Goal: Task Accomplishment & Management: Complete application form

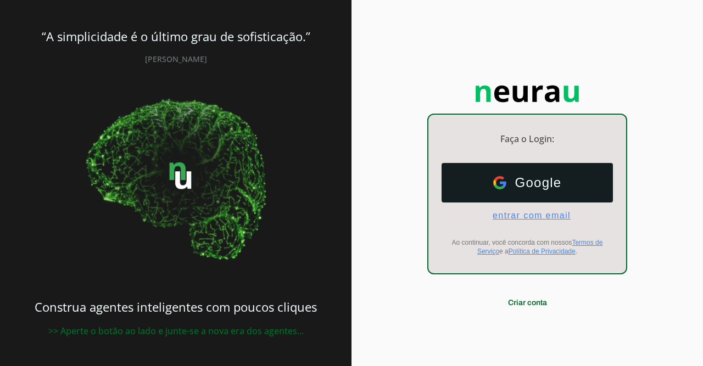
click at [560, 218] on span "entrar com email" at bounding box center [527, 216] width 87 height 10
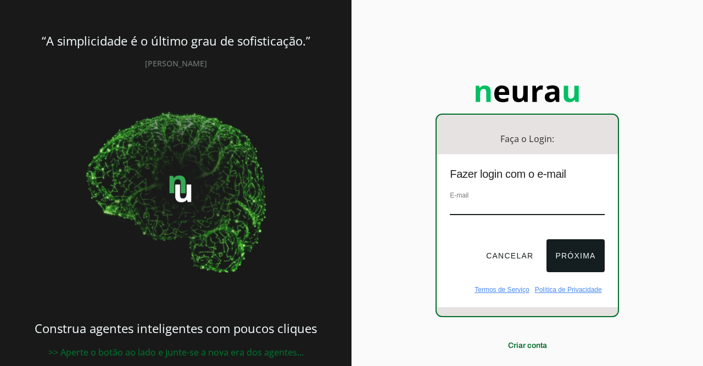
scroll to position [26, 0]
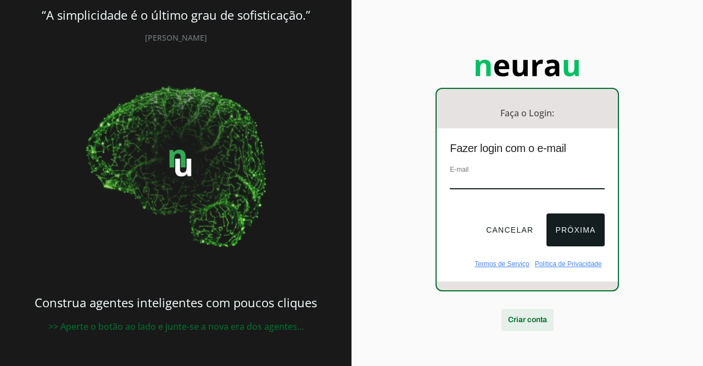
click at [548, 322] on span at bounding box center [527, 320] width 52 height 26
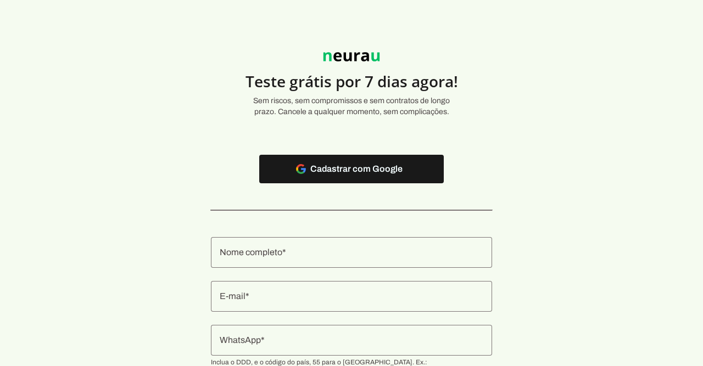
scroll to position [119, 0]
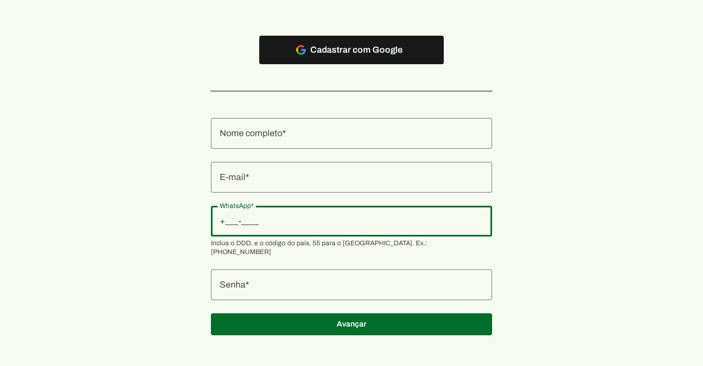
click at [338, 226] on input "WhatsApp" at bounding box center [352, 221] width 264 height 13
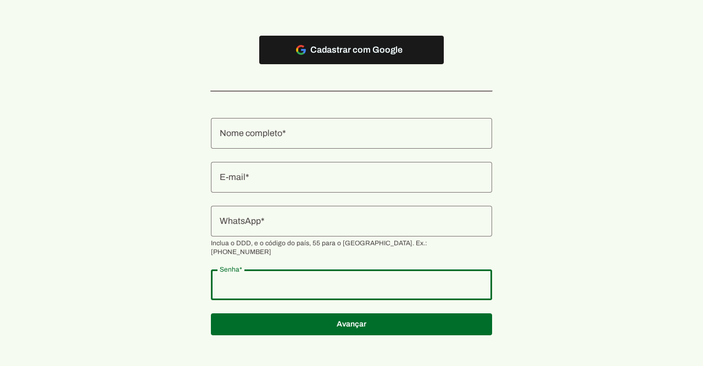
click at [348, 130] on input "Nome completo" at bounding box center [352, 133] width 264 height 13
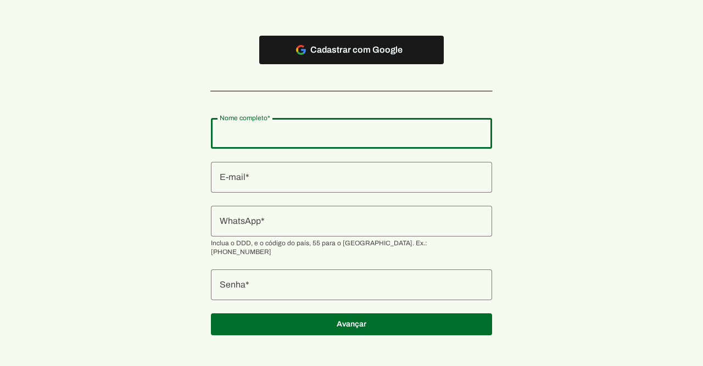
click at [316, 171] on input "E-mail" at bounding box center [352, 177] width 264 height 13
click at [342, 138] on input "Nome completo" at bounding box center [352, 133] width 264 height 13
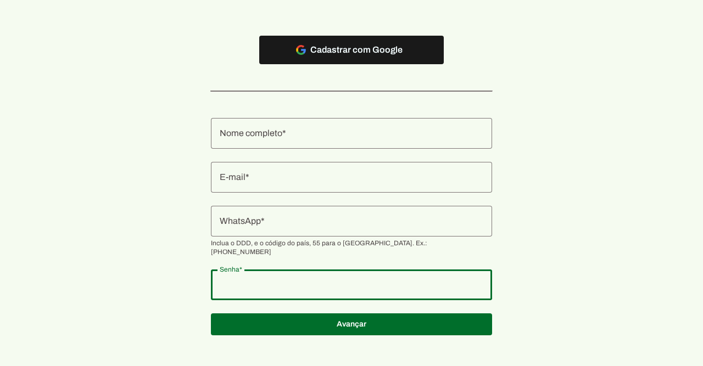
click at [354, 135] on input "Nome completo" at bounding box center [352, 133] width 264 height 13
